Goal: Navigation & Orientation: Find specific page/section

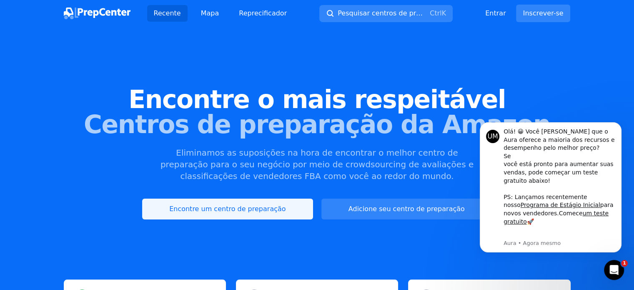
click at [265, 213] on font "Encontre um centro de preparação" at bounding box center [227, 209] width 116 height 10
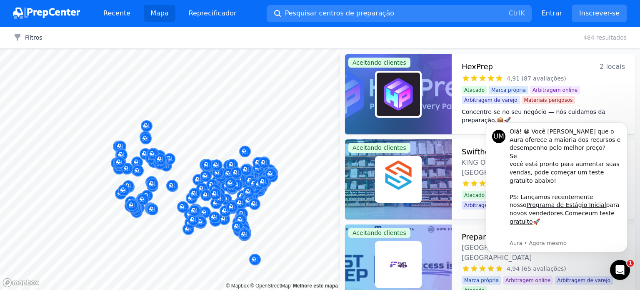
click at [51, 38] on div "Filtros Limpar tudo" at bounding box center [28, 37] width 56 height 8
click at [32, 39] on font "Filtros" at bounding box center [34, 37] width 18 height 7
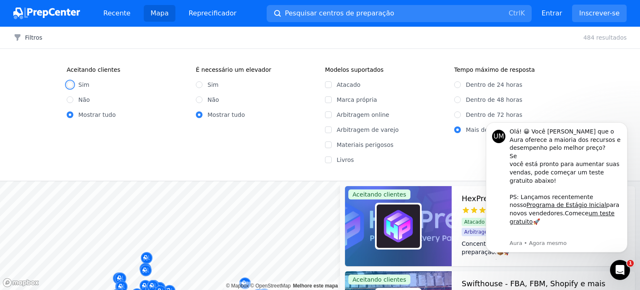
click at [70, 84] on input "Sim" at bounding box center [70, 84] width 7 height 7
radio input "true"
click at [347, 85] on font "Atacado" at bounding box center [349, 84] width 24 height 7
click at [332, 85] on input "Atacado" at bounding box center [328, 84] width 7 height 7
checkbox input "true"
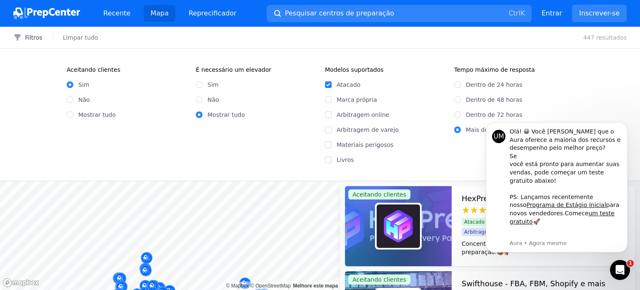
click at [468, 87] on font "Dentro de 24 horas" at bounding box center [494, 84] width 57 height 7
click at [461, 87] on input "Dentro de 24 horas" at bounding box center [457, 84] width 7 height 7
radio input "true"
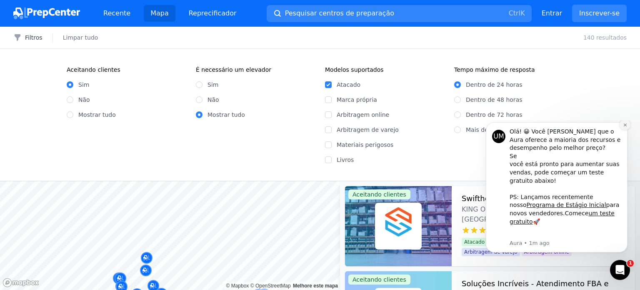
click at [628, 130] on button "Descartar notificação" at bounding box center [625, 124] width 11 height 11
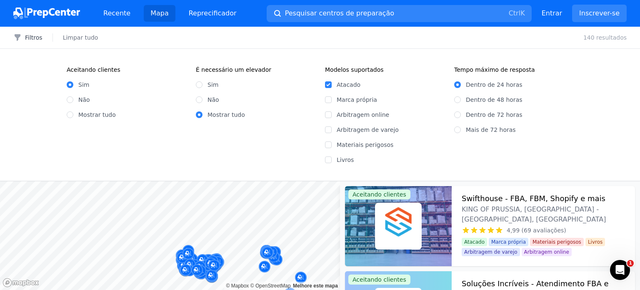
click at [231, 148] on div "Filtros Filtros Limpar tudo 140 resultados Aceitando clientes Sim Não Mostrar t…" at bounding box center [320, 158] width 640 height 263
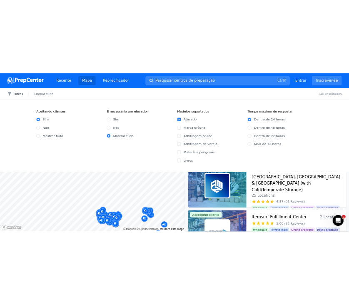
scroll to position [950, 0]
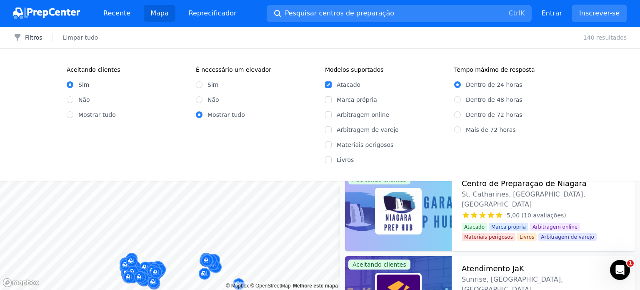
click at [72, 163] on div "Filtros Filtros Limpar tudo 140 resultados Aceitando clientes Sim Não Mostrar t…" at bounding box center [320, 158] width 640 height 263
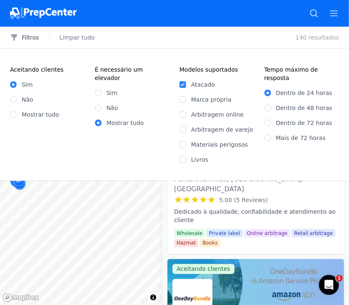
scroll to position [390, 0]
